Goal: Task Accomplishment & Management: Use online tool/utility

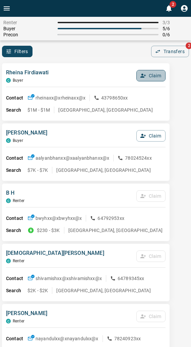
click at [152, 72] on button "Claim" at bounding box center [151, 75] width 29 height 11
click at [152, 73] on button "Confirm Claim" at bounding box center [142, 75] width 48 height 11
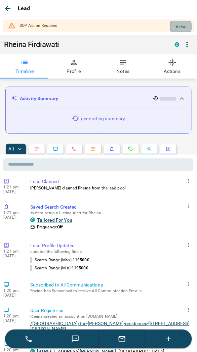
click at [180, 23] on button "View" at bounding box center [180, 26] width 21 height 11
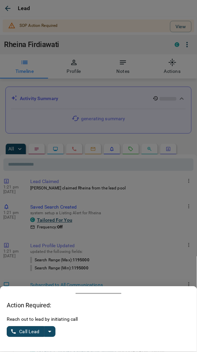
click at [47, 331] on icon "split button" at bounding box center [50, 332] width 8 height 8
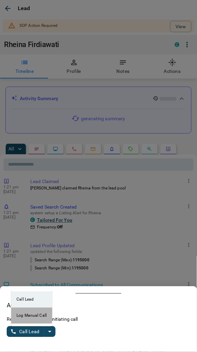
click at [26, 311] on li "Log Manual Call" at bounding box center [31, 316] width 41 height 16
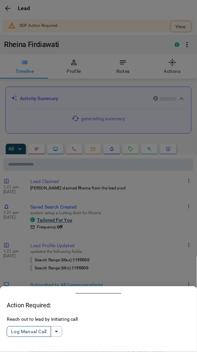
click at [21, 334] on button "Log Manual Call" at bounding box center [29, 331] width 44 height 11
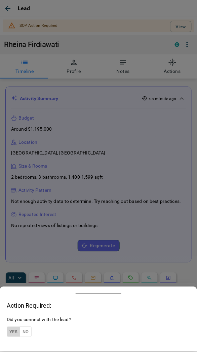
click at [13, 332] on button "Yes" at bounding box center [13, 332] width 13 height 10
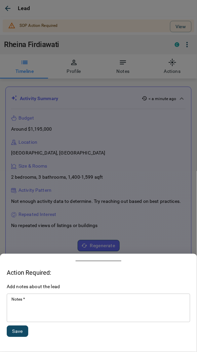
click at [48, 313] on textarea "Notes   *" at bounding box center [98, 308] width 174 height 23
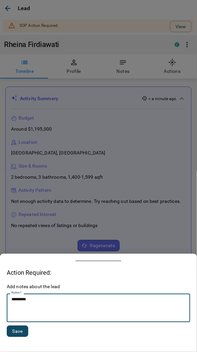
type textarea "*********"
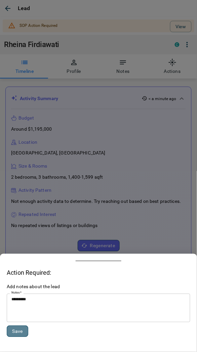
click at [15, 337] on button "Save" at bounding box center [17, 331] width 21 height 11
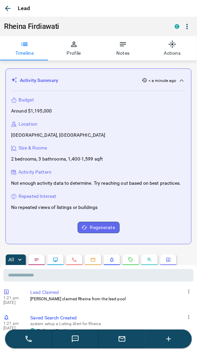
drag, startPoint x: 9, startPoint y: 6, endPoint x: 14, endPoint y: 21, distance: 16.4
click at [9, 6] on icon "button" at bounding box center [8, 8] width 8 height 8
